Goal: Task Accomplishment & Management: Use online tool/utility

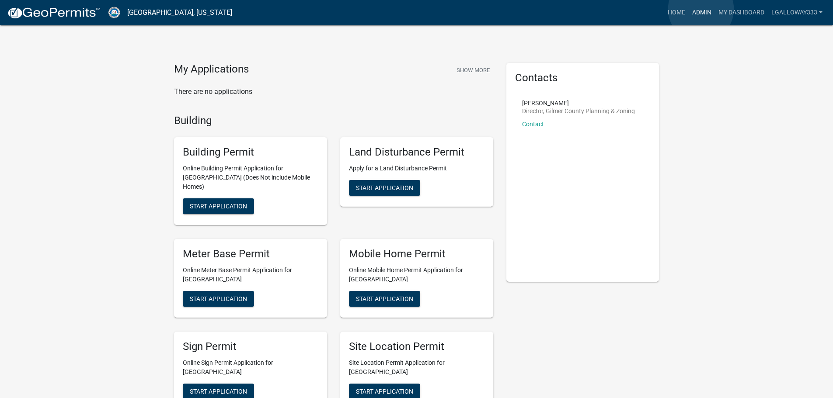
click at [701, 9] on link "Admin" at bounding box center [702, 12] width 26 height 17
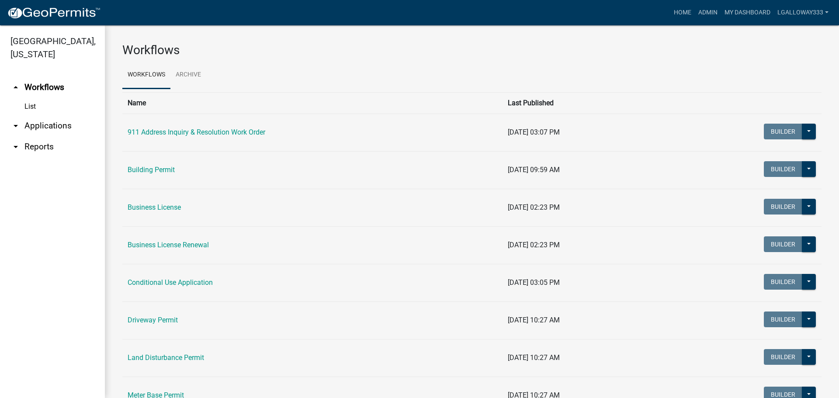
click at [32, 124] on link "arrow_drop_down Applications" at bounding box center [52, 125] width 105 height 21
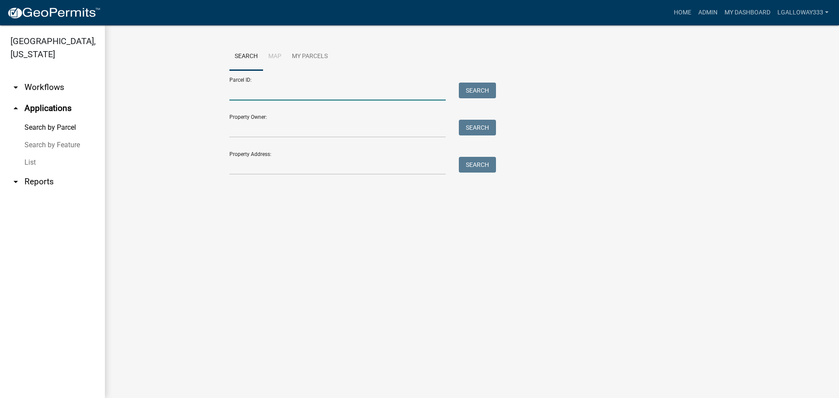
click at [254, 96] on input "Parcel ID:" at bounding box center [338, 92] width 216 height 18
type input "3081F-120"
click at [468, 93] on button "Search" at bounding box center [477, 91] width 37 height 16
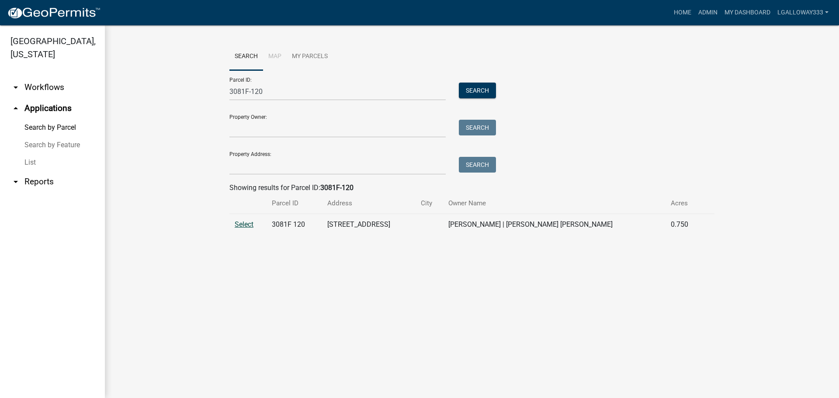
click at [242, 222] on span "Select" at bounding box center [244, 224] width 19 height 8
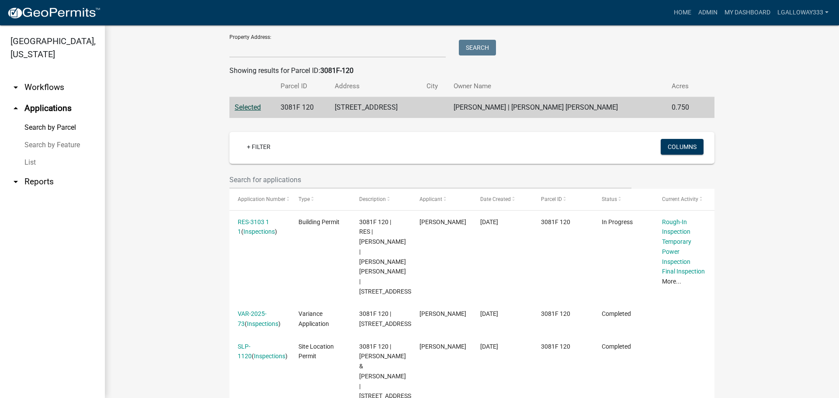
scroll to position [131, 0]
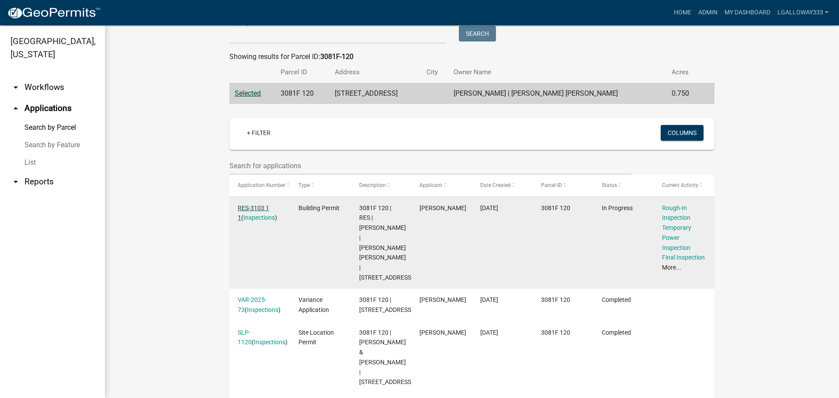
click at [264, 207] on link "RES-3103 1 1" at bounding box center [253, 213] width 31 height 17
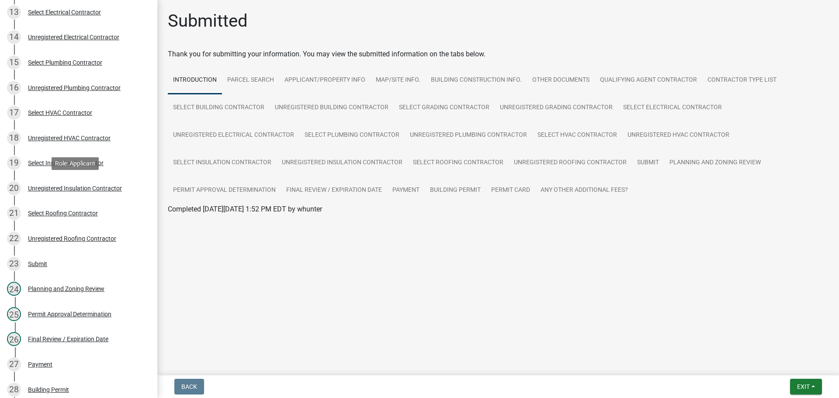
scroll to position [437, 0]
click at [87, 288] on div "Planning and Zoning Review" at bounding box center [66, 289] width 77 height 6
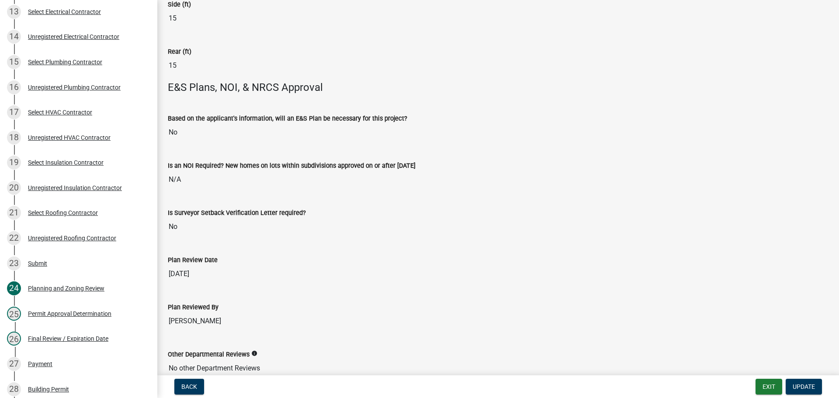
scroll to position [1753, 0]
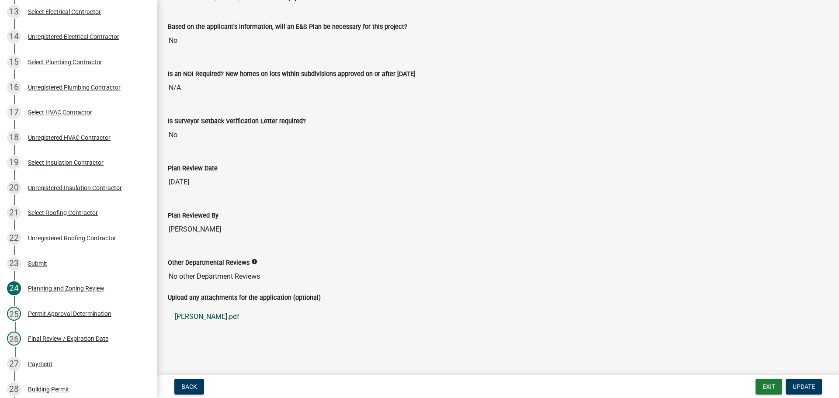
click at [193, 314] on link "[PERSON_NAME].pdf" at bounding box center [498, 317] width 661 height 21
